Goal: Navigation & Orientation: Find specific page/section

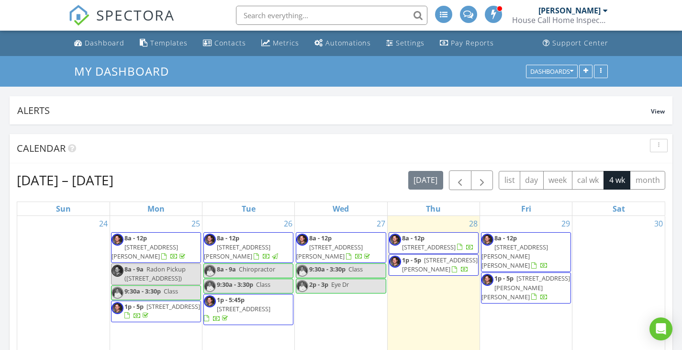
click at [514, 274] on span "1384 James St, Florence 35630" at bounding box center [526, 287] width 89 height 27
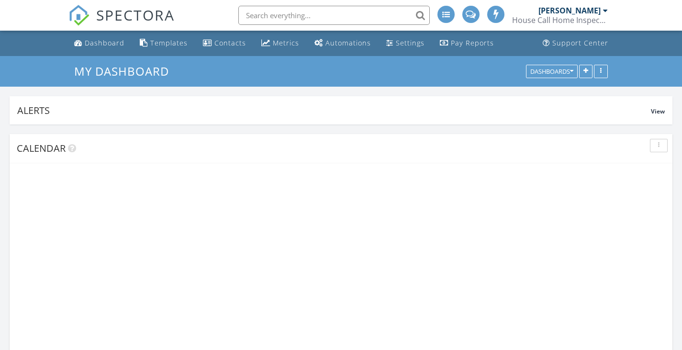
scroll to position [182, 215]
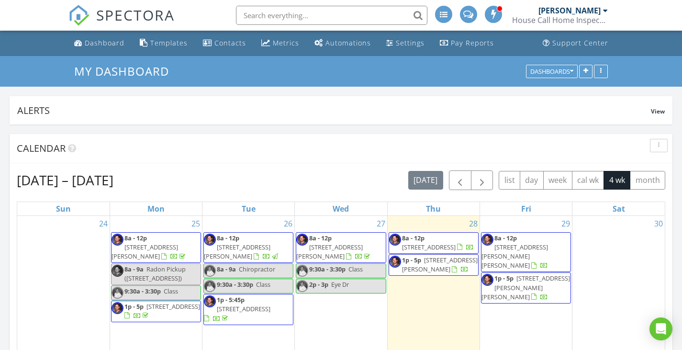
click at [526, 250] on span "[STREET_ADDRESS][PERSON_NAME][PERSON_NAME]" at bounding box center [515, 256] width 67 height 27
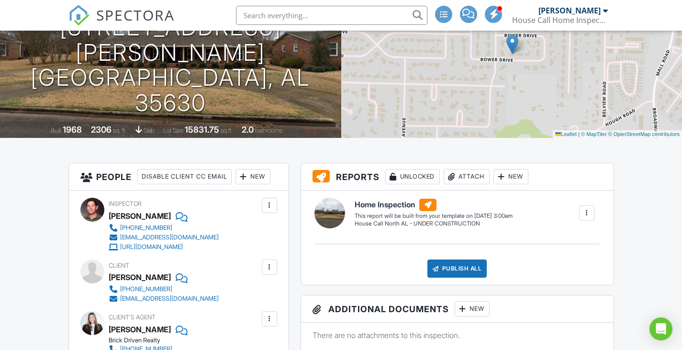
scroll to position [96, 0]
